Goal: Information Seeking & Learning: Learn about a topic

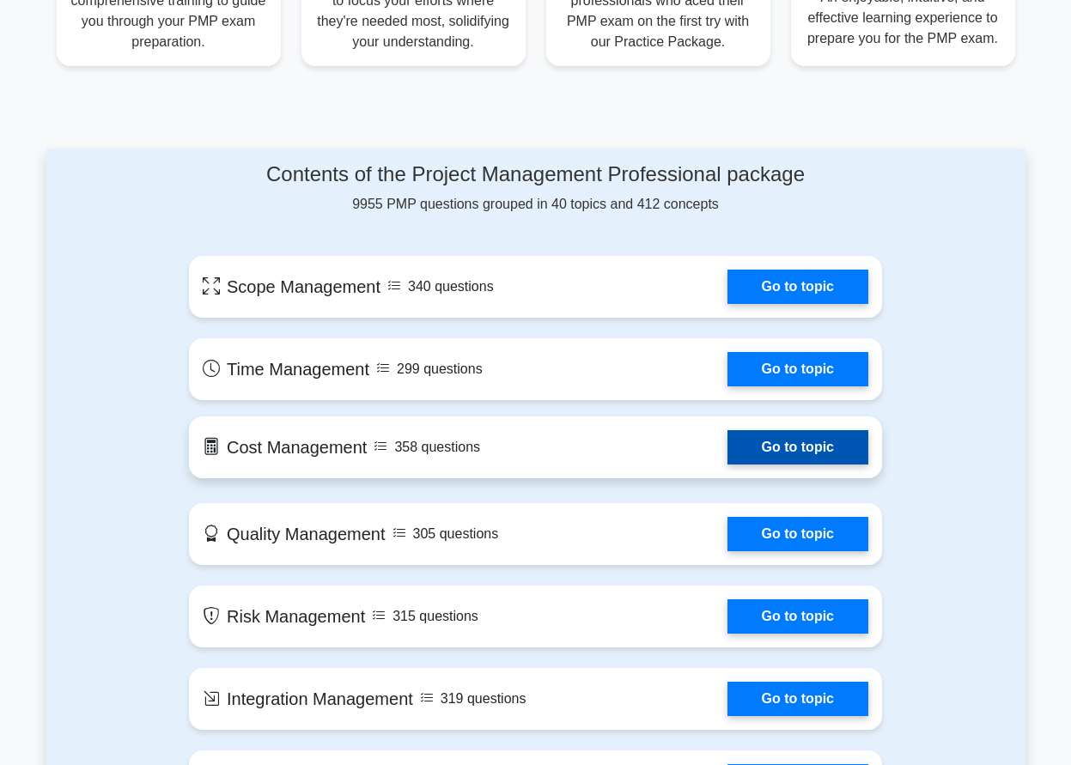
scroll to position [788, 0]
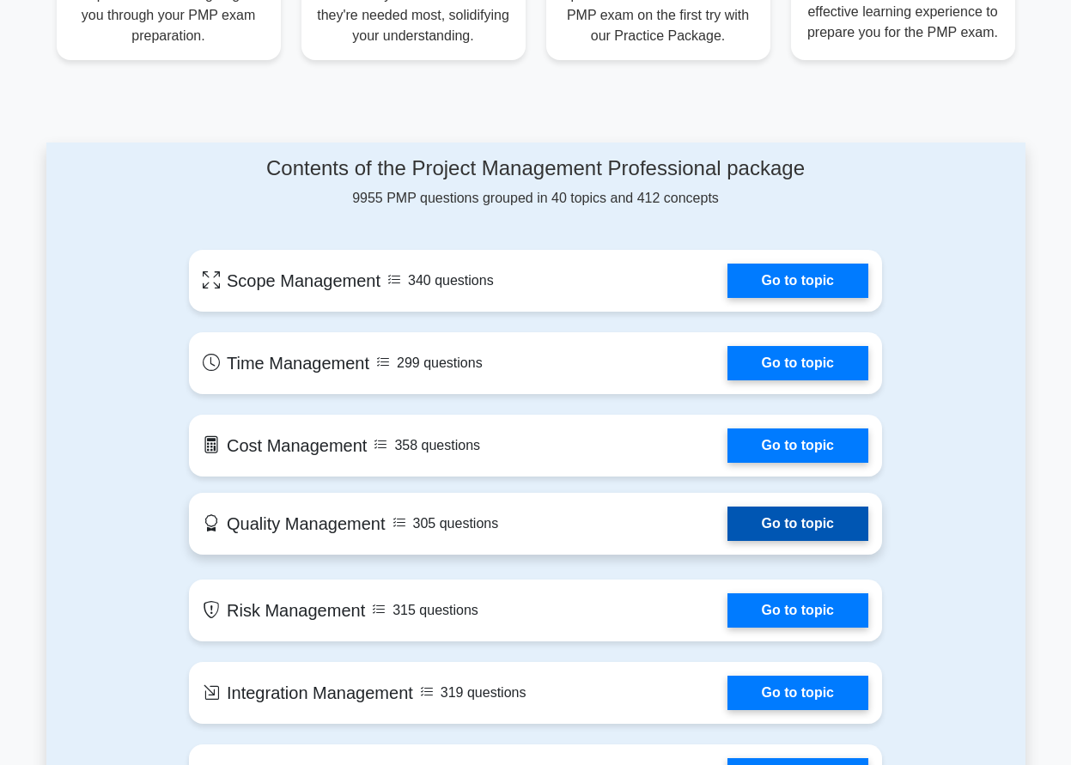
click at [811, 534] on link "Go to topic" at bounding box center [797, 524] width 141 height 34
click at [812, 532] on link "Go to topic" at bounding box center [797, 524] width 141 height 34
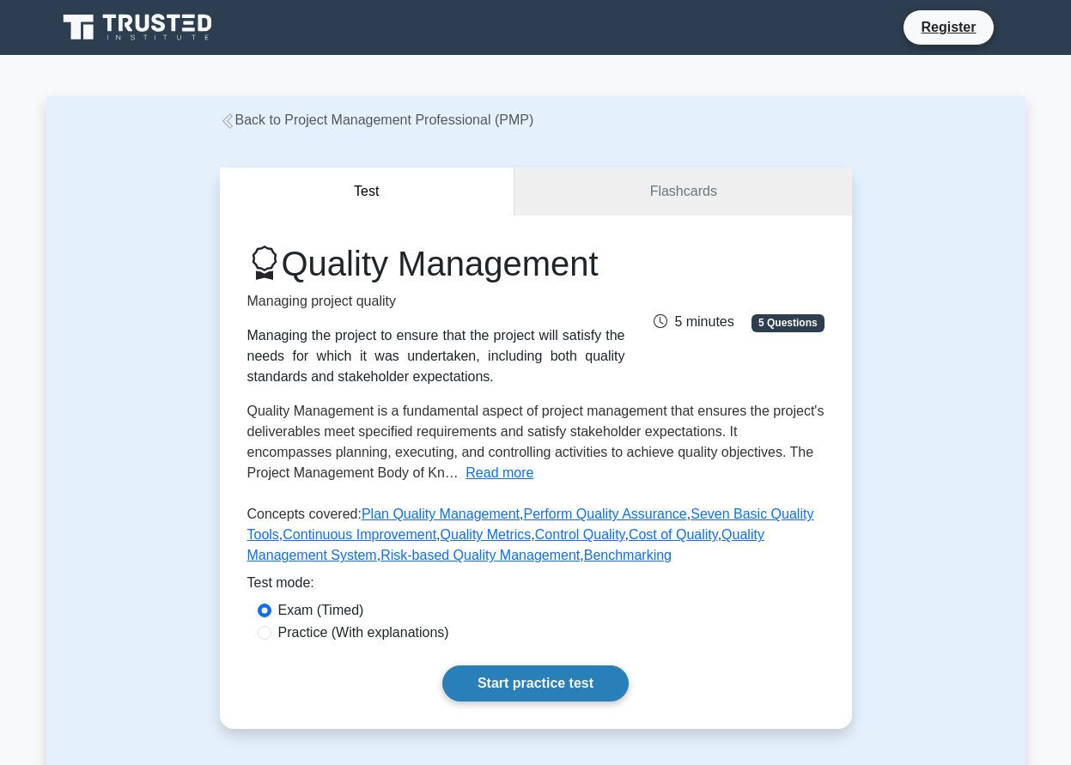
click at [483, 684] on link "Start practice test" at bounding box center [535, 683] width 186 height 36
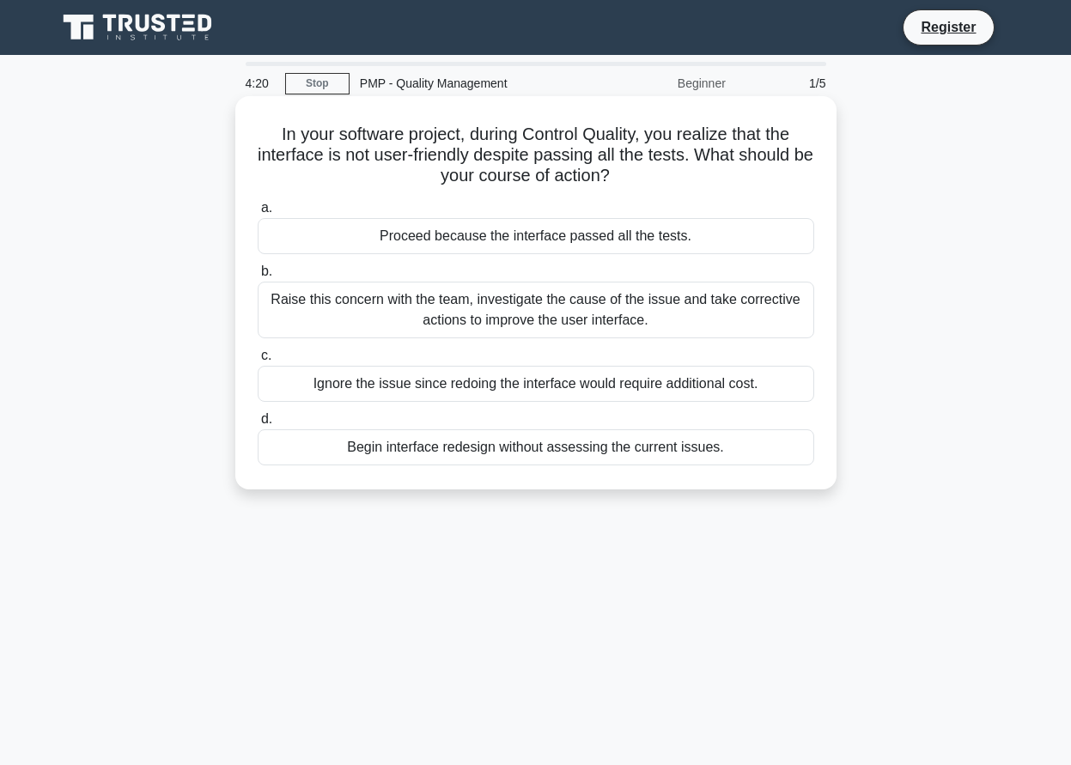
click at [623, 228] on label "a. Proceed because the interface passed all the tests." at bounding box center [536, 225] width 556 height 57
click at [623, 228] on div "Proceed because the interface passed all the tests." at bounding box center [536, 236] width 556 height 36
click at [258, 214] on input "a. Proceed because the interface passed all the tests." at bounding box center [258, 208] width 0 height 11
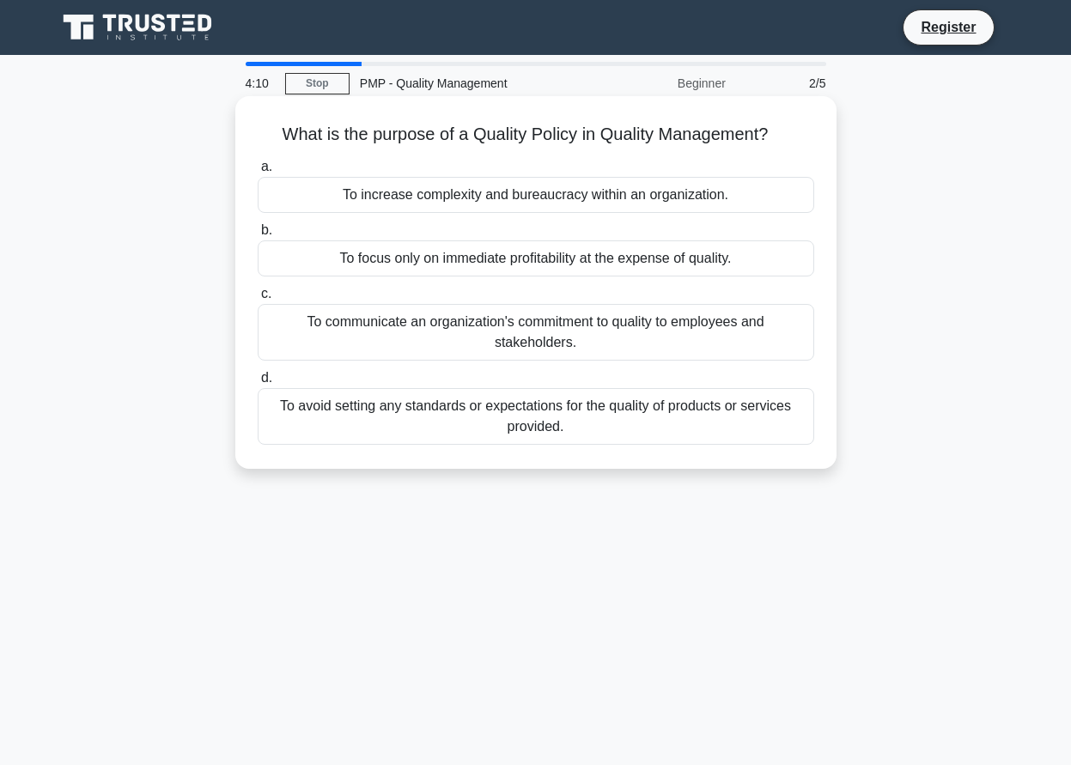
click at [538, 202] on div "To increase complexity and bureaucracy within an organization." at bounding box center [536, 195] width 556 height 36
click at [258, 173] on input "a. To increase complexity and bureaucracy within an organization." at bounding box center [258, 166] width 0 height 11
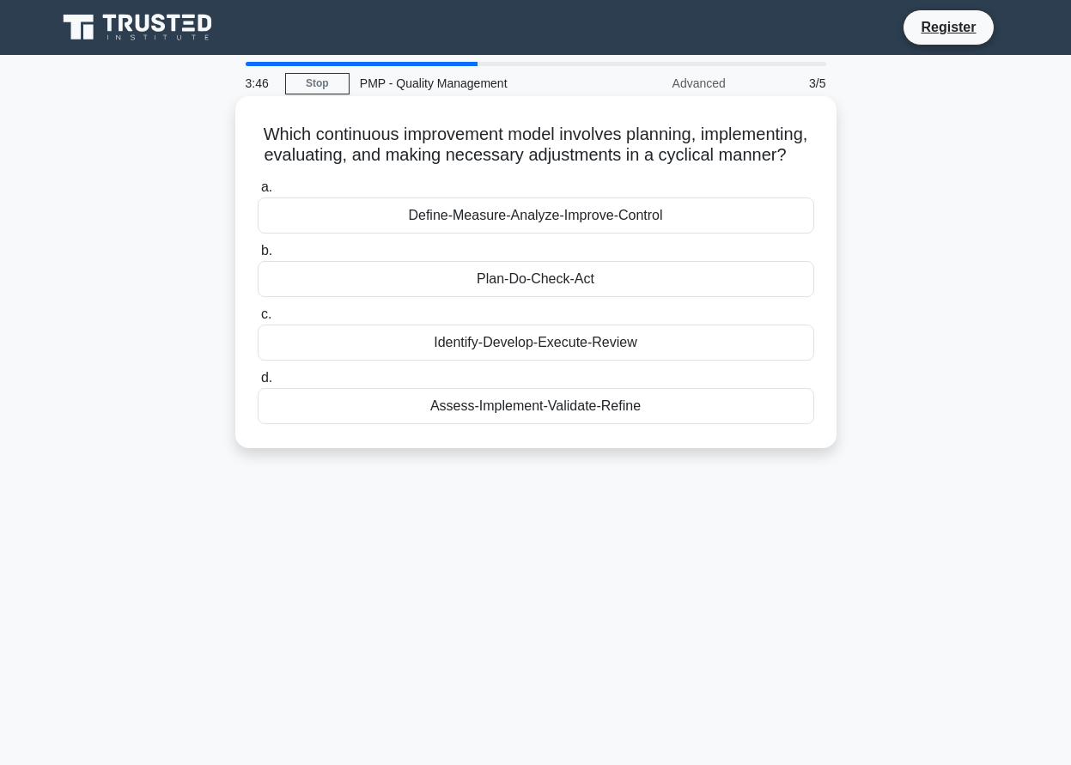
click at [664, 332] on div "Identify-Develop-Execute-Review" at bounding box center [536, 343] width 556 height 36
click at [258, 320] on input "c. Identify-Develop-Execute-Review" at bounding box center [258, 314] width 0 height 11
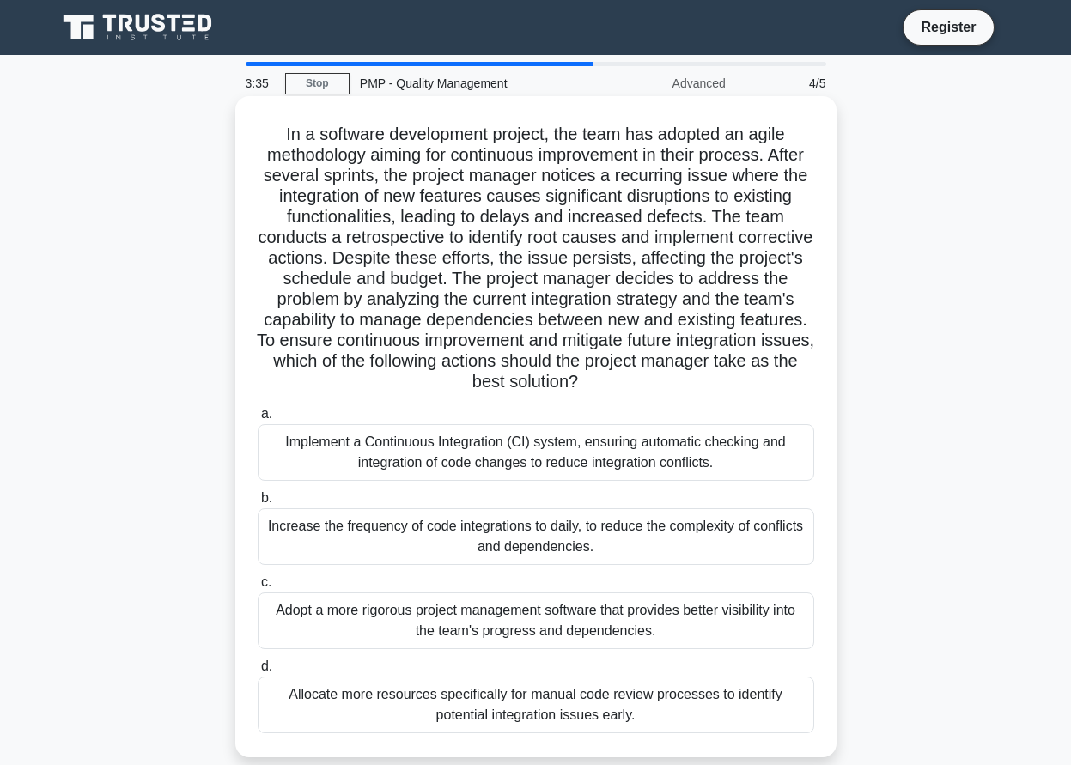
click at [504, 438] on div "Implement a Continuous Integration (CI) system, ensuring automatic checking and…" at bounding box center [536, 452] width 556 height 57
click at [258, 420] on input "a. Implement a Continuous Integration (CI) system, ensuring automatic checking …" at bounding box center [258, 414] width 0 height 11
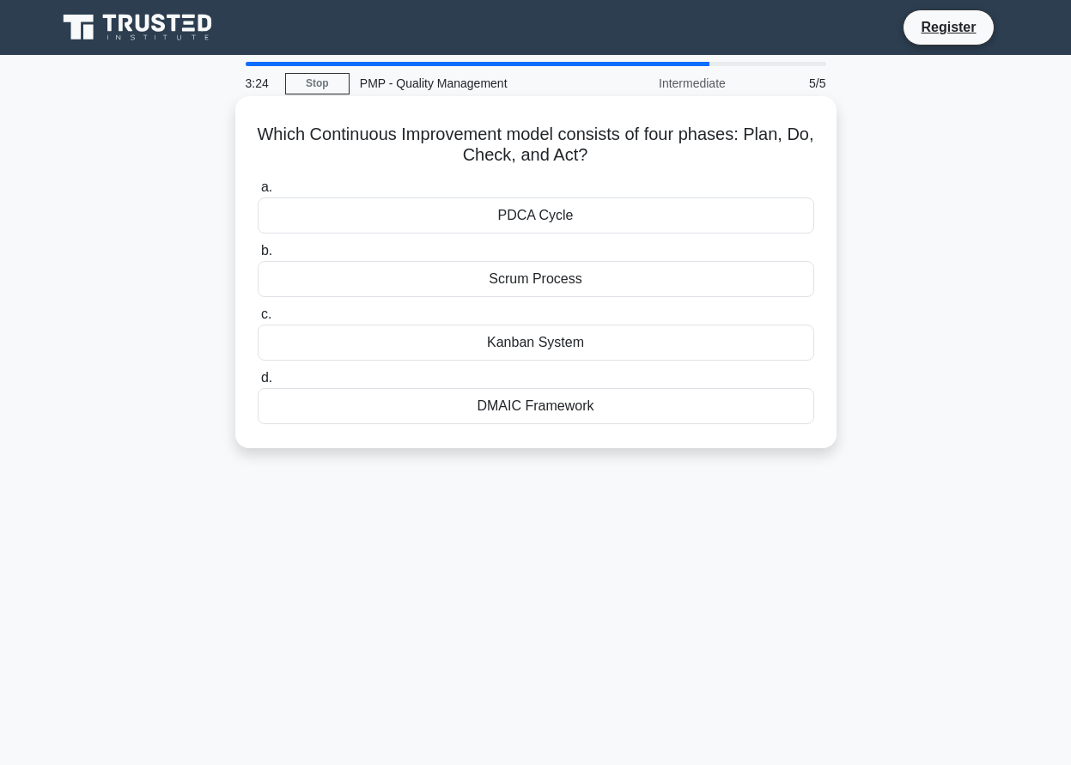
click at [552, 264] on div "Scrum Process" at bounding box center [536, 279] width 556 height 36
click at [258, 257] on input "b. Scrum Process" at bounding box center [258, 251] width 0 height 11
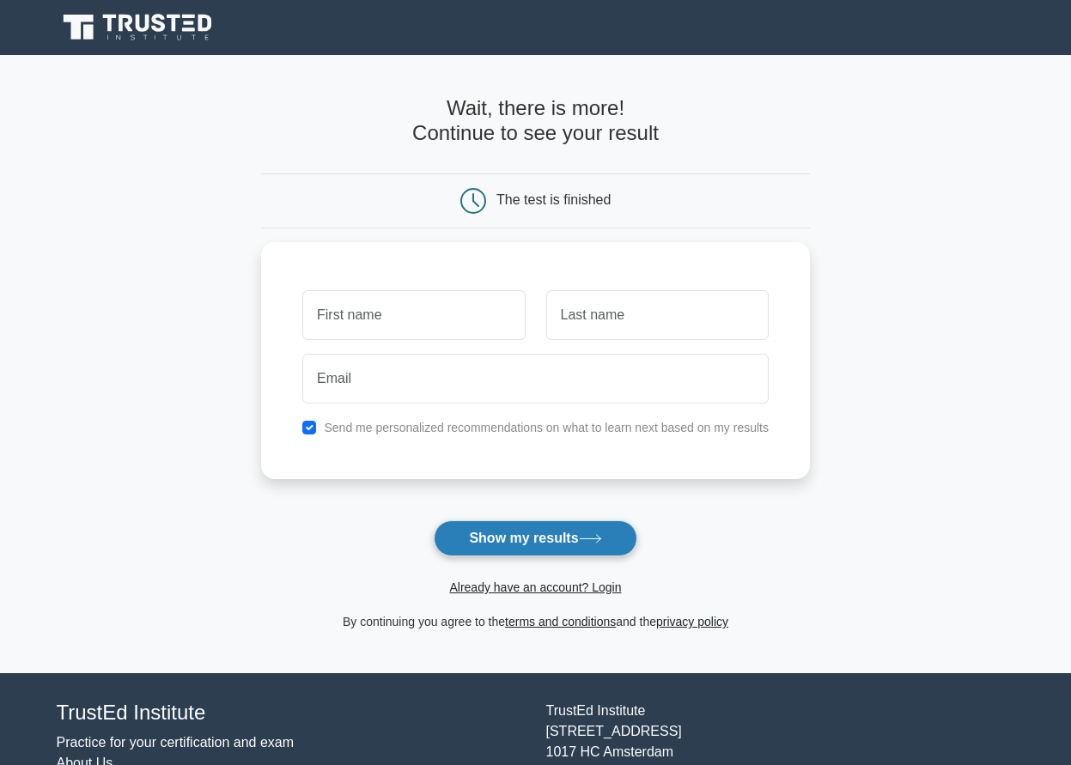
drag, startPoint x: 477, startPoint y: 536, endPoint x: 486, endPoint y: 522, distance: 16.2
click at [484, 530] on button "Show my results" at bounding box center [535, 538] width 203 height 36
drag, startPoint x: 544, startPoint y: 539, endPoint x: 564, endPoint y: 529, distance: 23.0
click at [563, 530] on button "Show my results" at bounding box center [535, 538] width 203 height 36
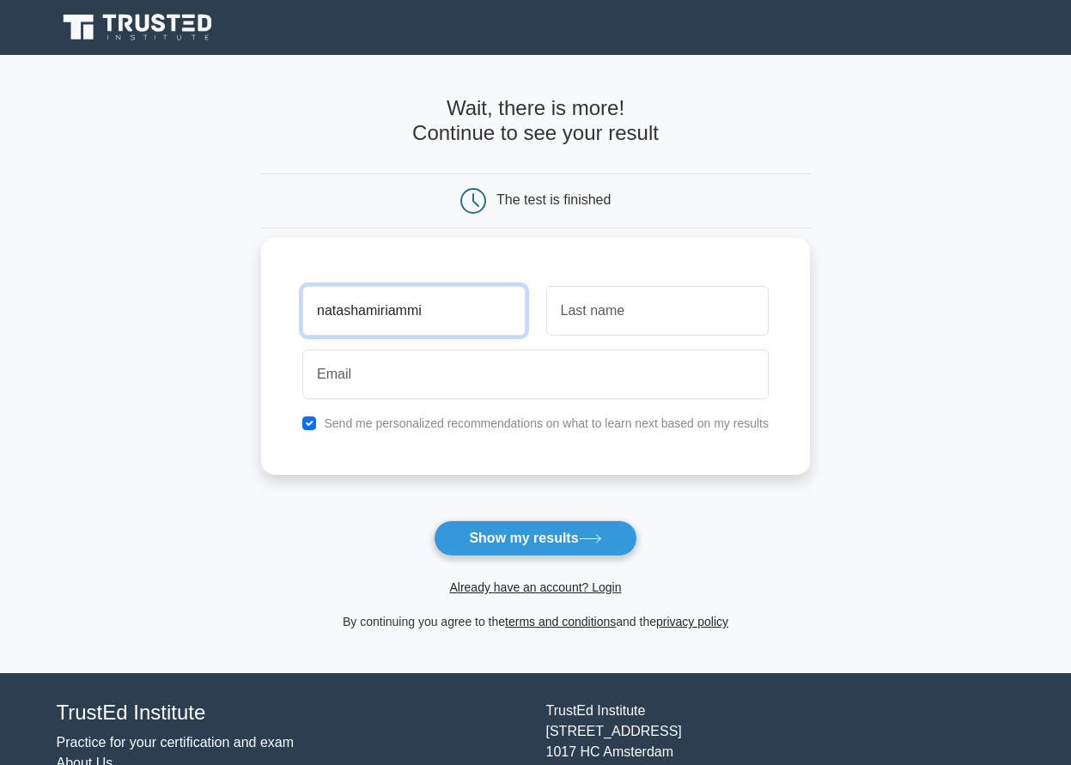
type input "natashamiriammi"
click at [625, 336] on div at bounding box center [657, 311] width 243 height 64
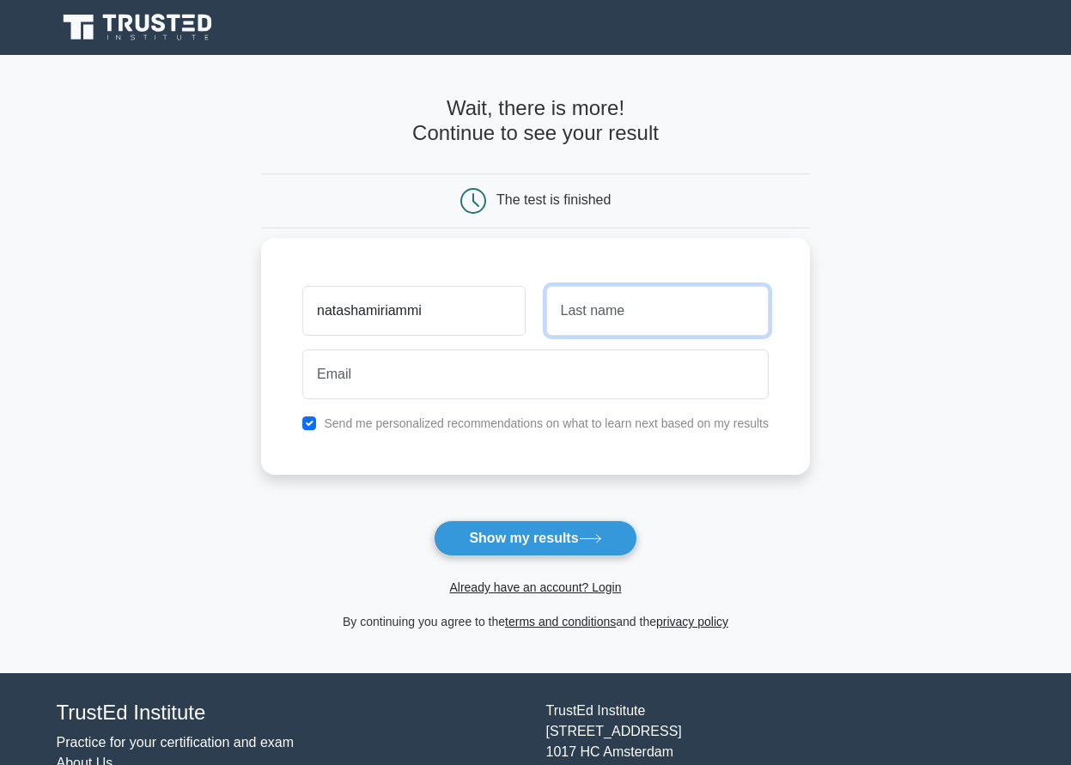
click at [625, 325] on input "text" at bounding box center [657, 311] width 222 height 50
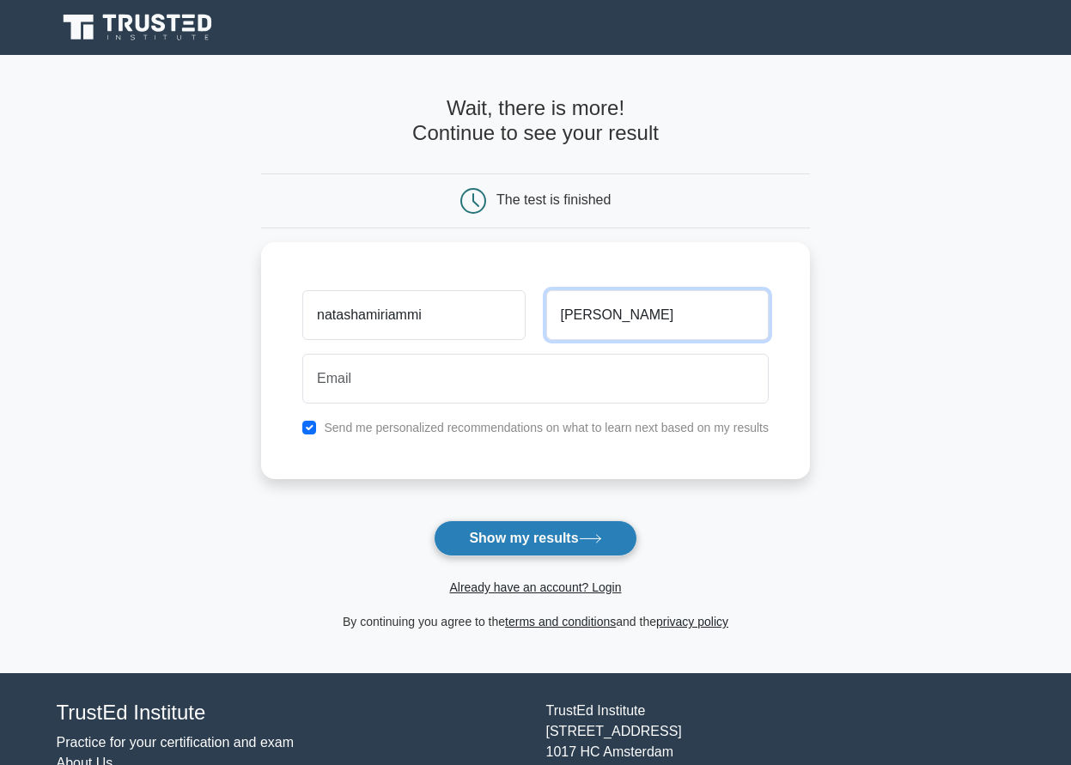
type input "miriam"
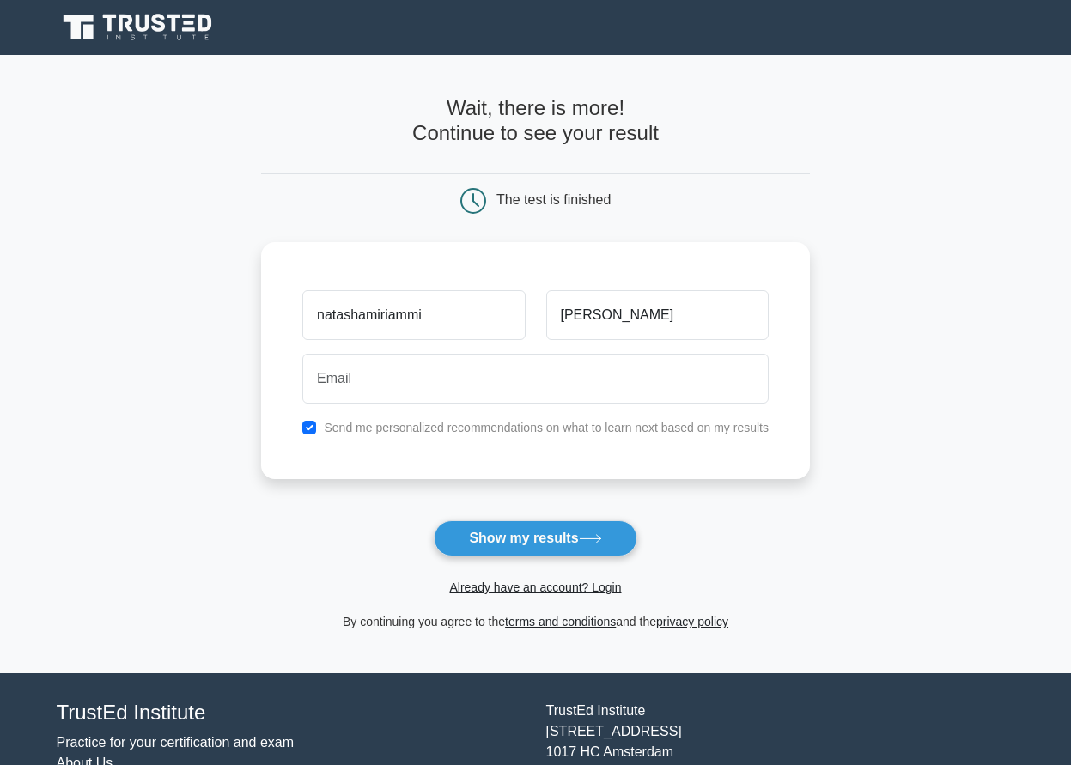
drag, startPoint x: 577, startPoint y: 548, endPoint x: 574, endPoint y: 494, distance: 54.2
click at [577, 527] on button "Show my results" at bounding box center [535, 538] width 203 height 36
